Goal: Information Seeking & Learning: Learn about a topic

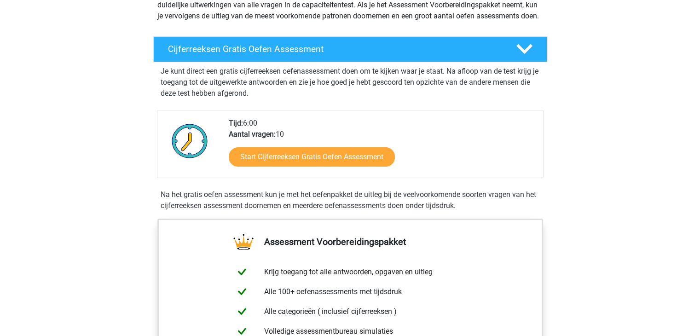
scroll to position [138, 0]
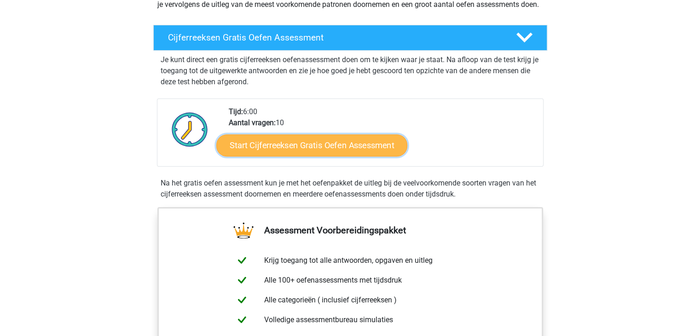
click at [321, 156] on link "Start Cijferreeksen Gratis Oefen Assessment" at bounding box center [311, 145] width 191 height 22
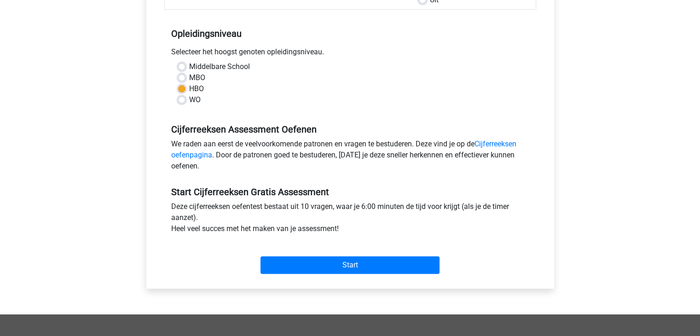
scroll to position [184, 0]
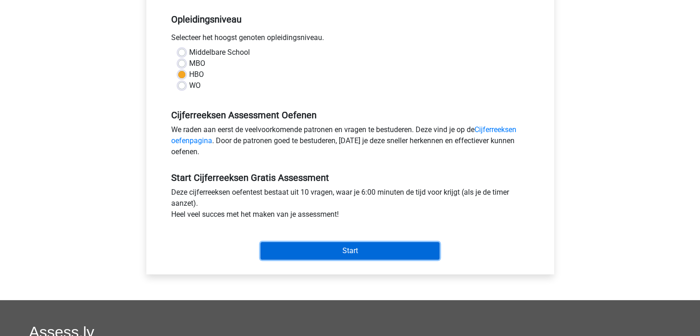
click at [340, 254] on input "Start" at bounding box center [349, 250] width 179 height 17
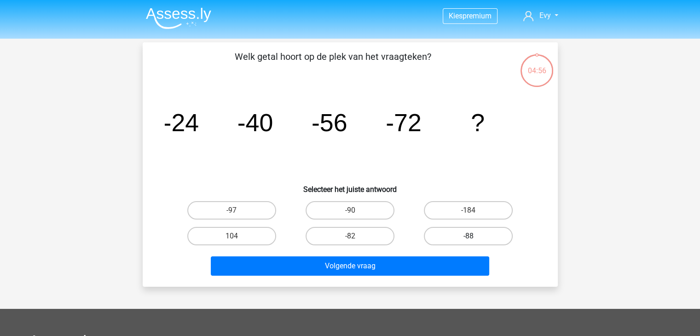
click at [483, 240] on label "-88" at bounding box center [468, 236] width 89 height 18
click at [474, 240] on input "-88" at bounding box center [471, 239] width 6 height 6
radio input "true"
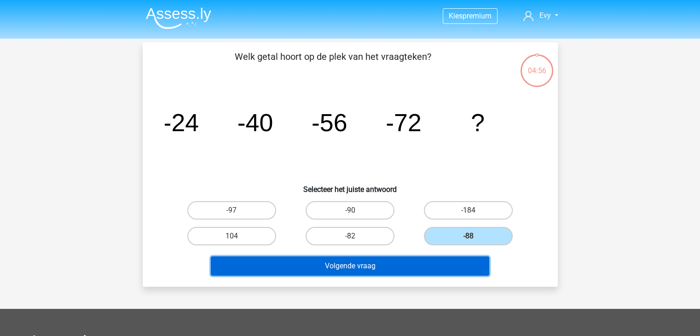
click at [413, 258] on button "Volgende vraag" at bounding box center [350, 265] width 278 height 19
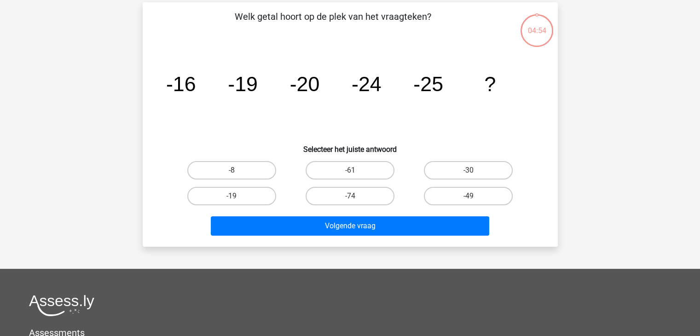
scroll to position [42, 0]
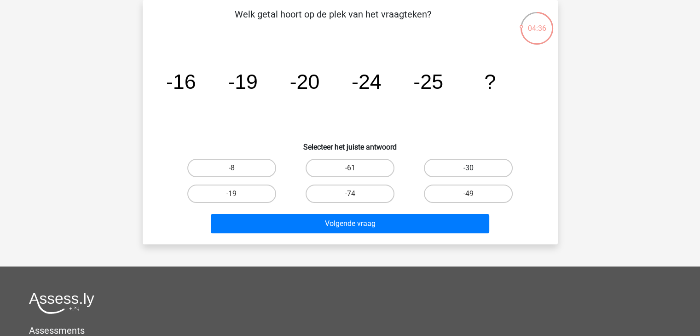
click at [466, 173] on label "-30" at bounding box center [468, 168] width 89 height 18
click at [468, 173] on input "-30" at bounding box center [471, 171] width 6 height 6
radio input "true"
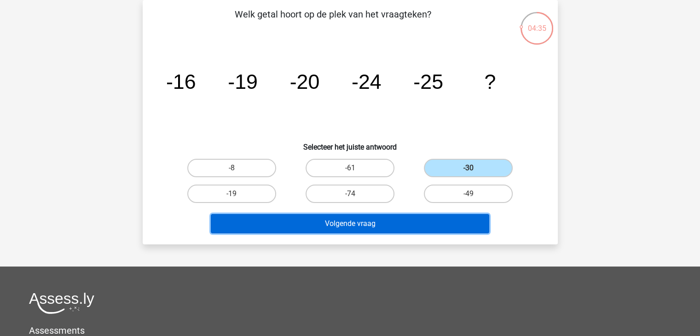
click at [388, 217] on button "Volgende vraag" at bounding box center [350, 223] width 278 height 19
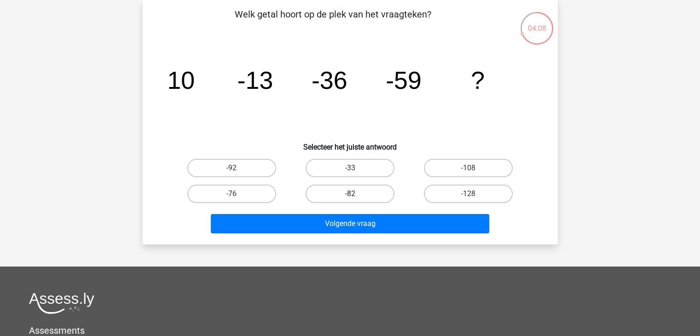
click at [313, 189] on label "-82" at bounding box center [349, 193] width 89 height 18
click at [350, 194] on input "-82" at bounding box center [353, 197] width 6 height 6
radio input "true"
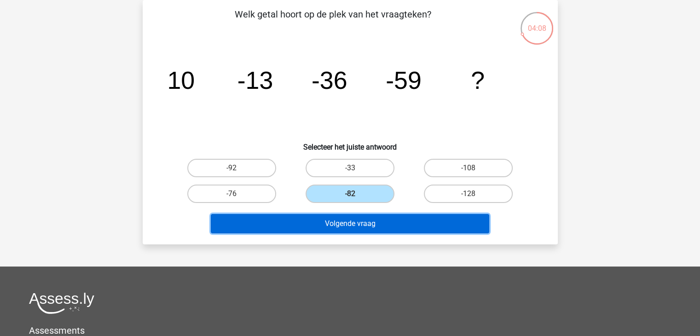
click at [348, 230] on button "Volgende vraag" at bounding box center [350, 223] width 278 height 19
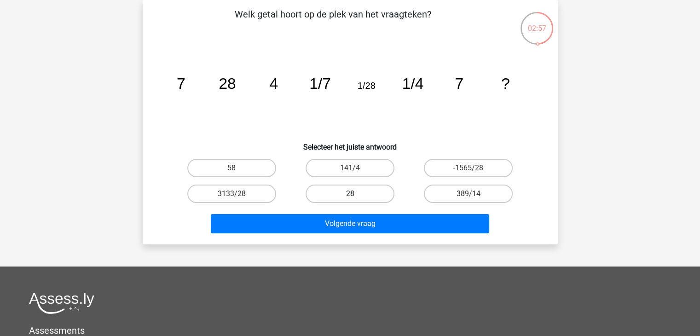
click at [347, 197] on label "28" at bounding box center [349, 193] width 89 height 18
click at [350, 197] on input "28" at bounding box center [353, 197] width 6 height 6
radio input "true"
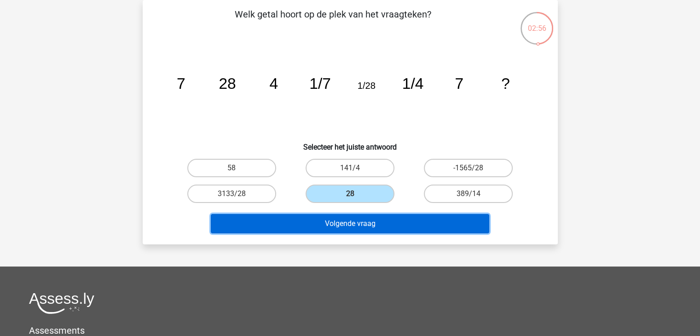
click at [356, 218] on button "Volgende vraag" at bounding box center [350, 223] width 278 height 19
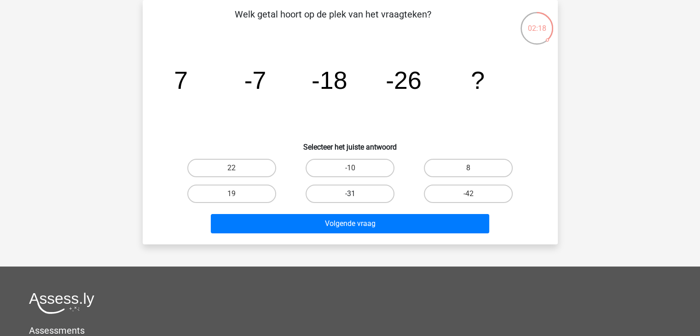
click at [356, 200] on label "-31" at bounding box center [349, 193] width 89 height 18
click at [356, 200] on input "-31" at bounding box center [353, 197] width 6 height 6
radio input "true"
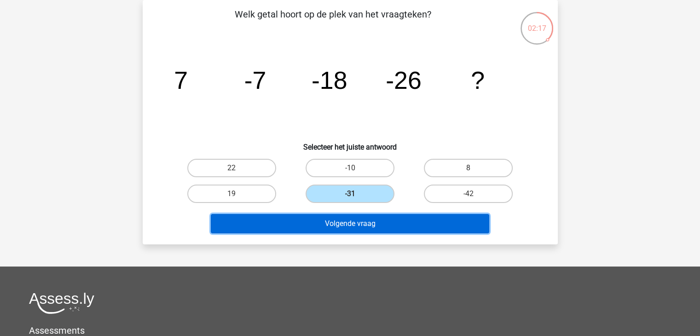
click at [391, 219] on button "Volgende vraag" at bounding box center [350, 223] width 278 height 19
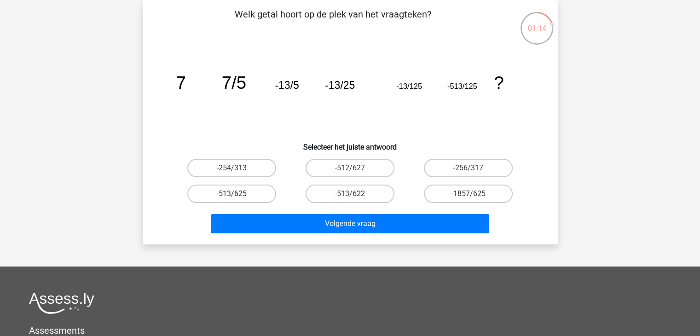
click at [253, 195] on label "-513/625" at bounding box center [231, 193] width 89 height 18
click at [237, 195] on input "-513/625" at bounding box center [234, 197] width 6 height 6
radio input "true"
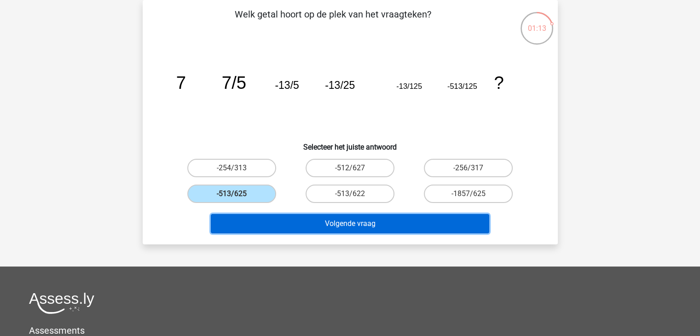
click at [356, 219] on button "Volgende vraag" at bounding box center [350, 223] width 278 height 19
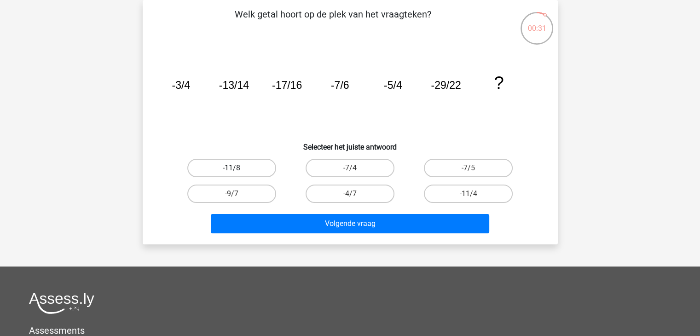
click at [222, 161] on label "-11/8" at bounding box center [231, 168] width 89 height 18
click at [231, 168] on input "-11/8" at bounding box center [234, 171] width 6 height 6
radio input "true"
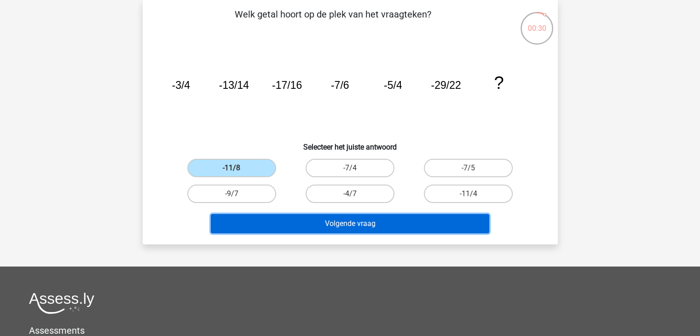
click at [335, 230] on button "Volgende vraag" at bounding box center [350, 223] width 278 height 19
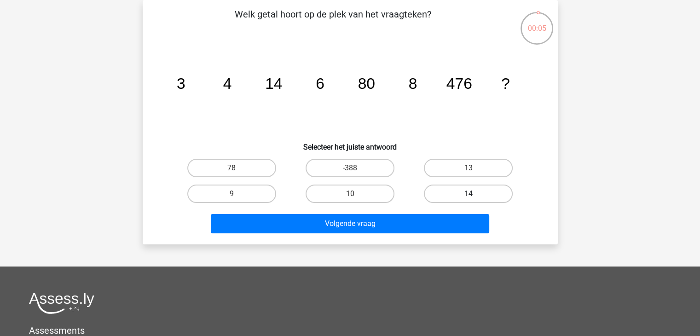
click at [465, 185] on label "14" at bounding box center [468, 193] width 89 height 18
click at [468, 194] on input "14" at bounding box center [471, 197] width 6 height 6
radio input "true"
click at [459, 191] on label "14" at bounding box center [468, 193] width 89 height 18
click at [468, 194] on input "14" at bounding box center [471, 197] width 6 height 6
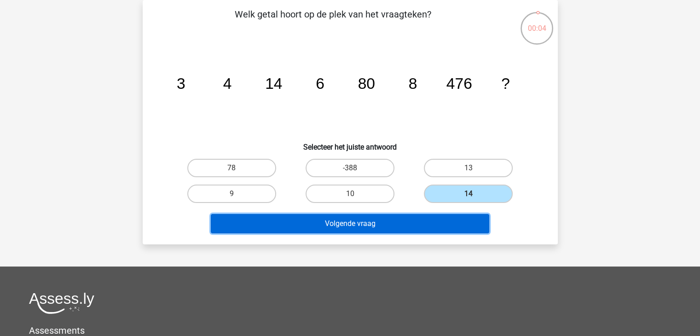
click at [439, 214] on button "Volgende vraag" at bounding box center [350, 223] width 278 height 19
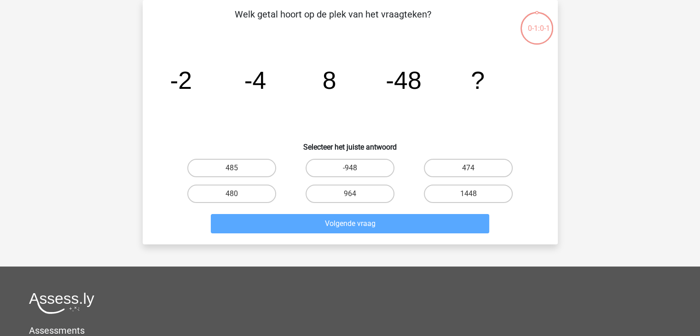
scroll to position [13, 0]
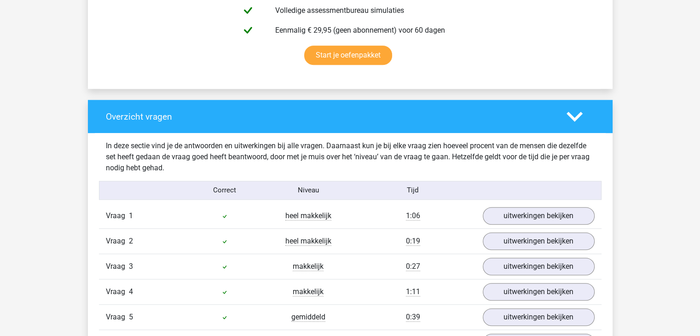
scroll to position [736, 0]
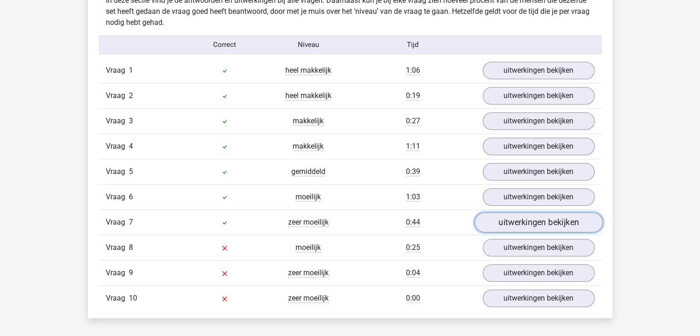
click at [509, 225] on link "uitwerkingen bekijken" at bounding box center [538, 222] width 128 height 20
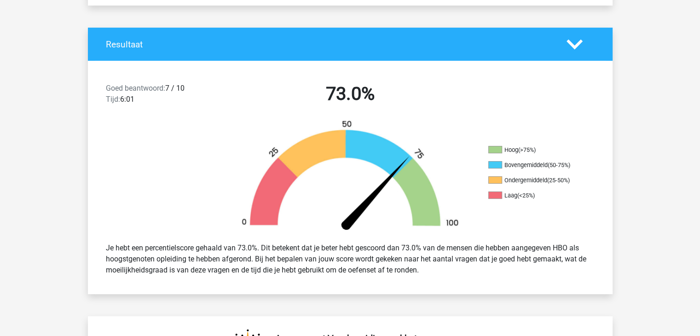
scroll to position [138, 0]
